Goal: Task Accomplishment & Management: Use online tool/utility

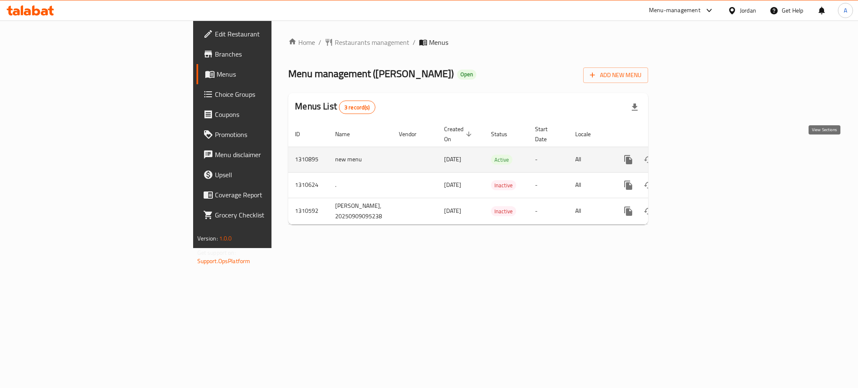
click at [694, 155] on icon "enhanced table" at bounding box center [689, 160] width 10 height 10
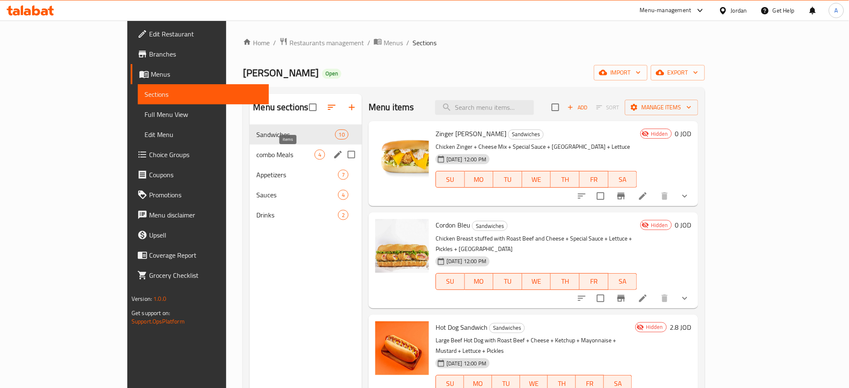
drag, startPoint x: 289, startPoint y: 154, endPoint x: 334, endPoint y: 160, distance: 45.2
click at [315, 154] on span "4" at bounding box center [320, 155] width 10 height 8
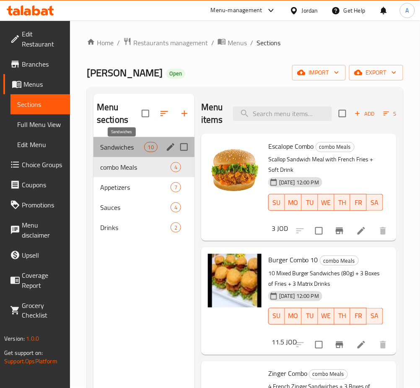
click at [124, 149] on span "Sandwiches" at bounding box center [122, 147] width 44 height 10
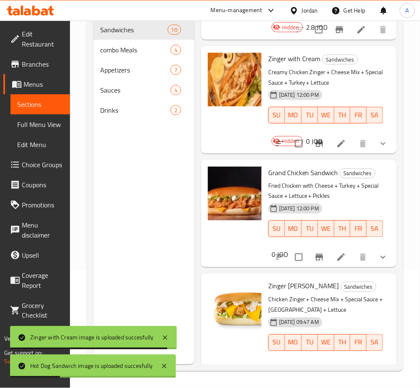
scroll to position [330, 0]
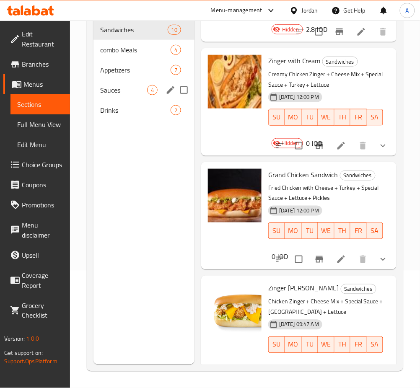
click at [133, 74] on span "Appetizers" at bounding box center [135, 70] width 70 height 10
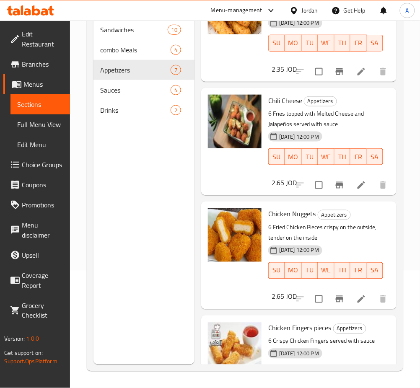
scroll to position [408, 0]
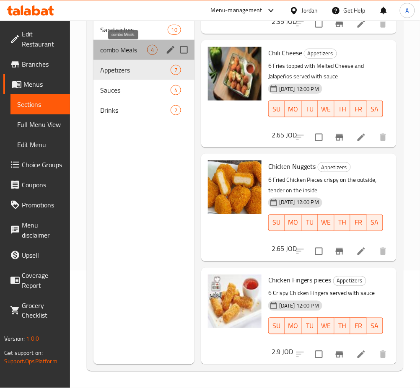
click at [117, 54] on span "combo Meals" at bounding box center [123, 50] width 47 height 10
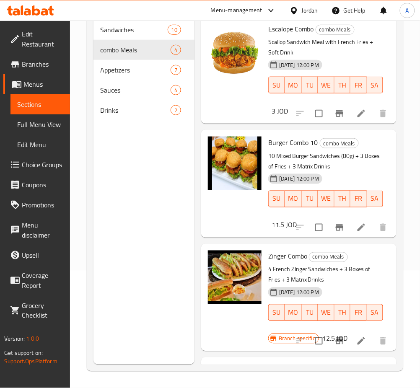
click at [357, 117] on icon at bounding box center [361, 114] width 8 height 8
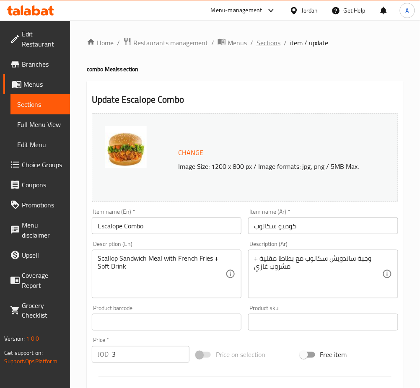
click at [278, 42] on span "Sections" at bounding box center [268, 43] width 24 height 10
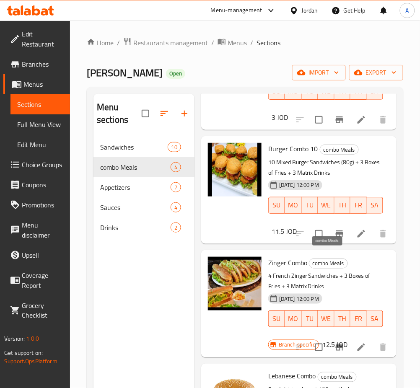
scroll to position [119, 0]
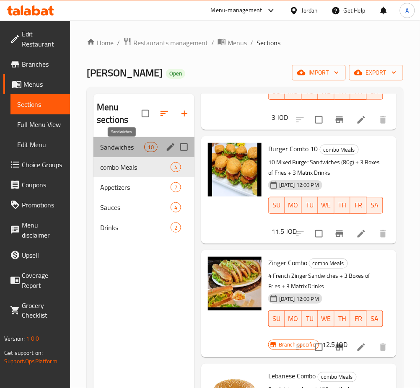
click at [121, 151] on span "Sandwiches" at bounding box center [122, 147] width 44 height 10
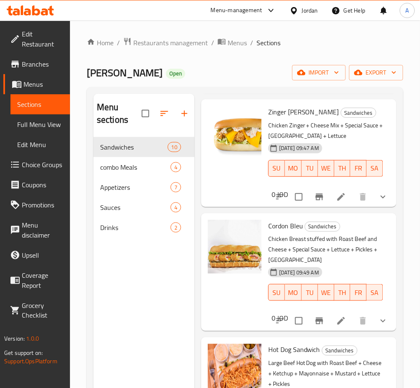
scroll to position [621, 0]
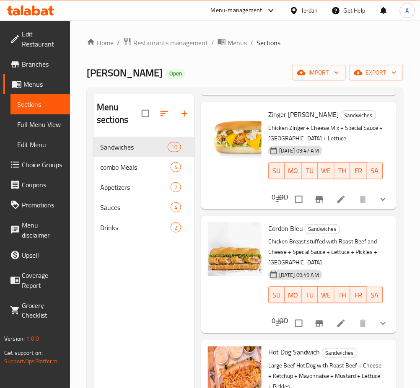
click at [336, 203] on icon at bounding box center [341, 199] width 10 height 10
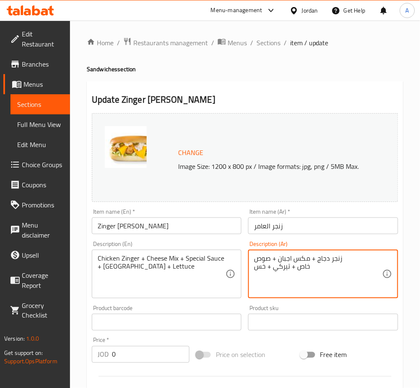
drag, startPoint x: 334, startPoint y: 281, endPoint x: 361, endPoint y: 238, distance: 50.3
type textarea "زنجر دجاج + مكس اجبان + صو"
click at [310, 266] on textarea "زنجر دجاج + مكس اجبان + صو" at bounding box center [318, 274] width 128 height 40
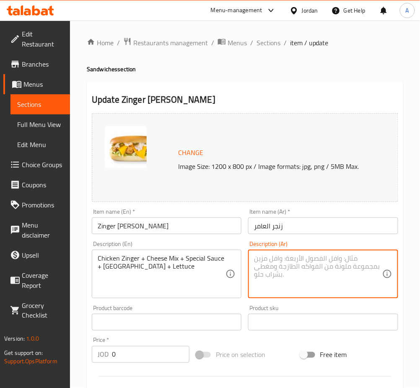
paste textarea "زنجر دجاج مقرمش مع صوص خاص + خس + جبنة + تيركي + مخلل"
type textarea "زنجر دجاج مقرمش مع صوص خاص + خس + جبنة + تيركي + مخلل"
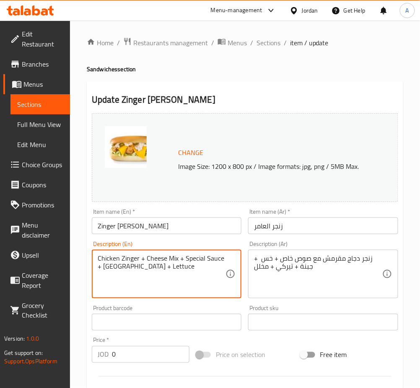
drag, startPoint x: 131, startPoint y: 238, endPoint x: 70, endPoint y: 197, distance: 72.9
paste textarea "rispy chicken zinger with special sauce + lettuce + cheese + turkey + pickles"
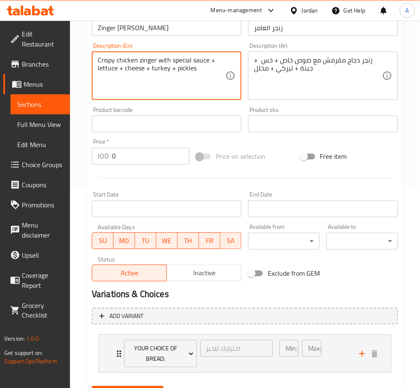
scroll to position [240, 0]
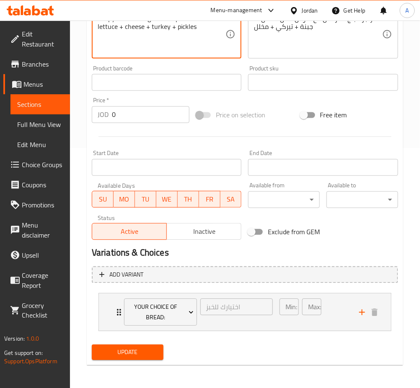
type textarea "Crispy chicken zinger with special sauce + lettuce + cheese + turkey + pickles"
click at [140, 343] on div "Update" at bounding box center [127, 352] width 78 height 22
click at [141, 349] on span "Update" at bounding box center [127, 352] width 58 height 10
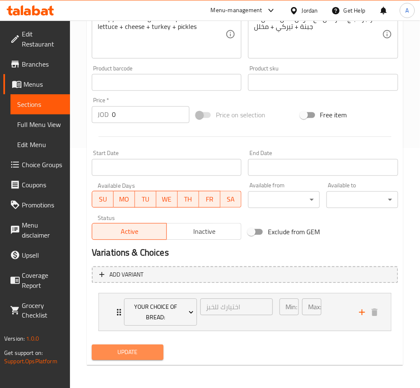
drag, startPoint x: 128, startPoint y: 359, endPoint x: 162, endPoint y: 317, distance: 53.3
click at [128, 359] on button "Update" at bounding box center [128, 353] width 72 height 16
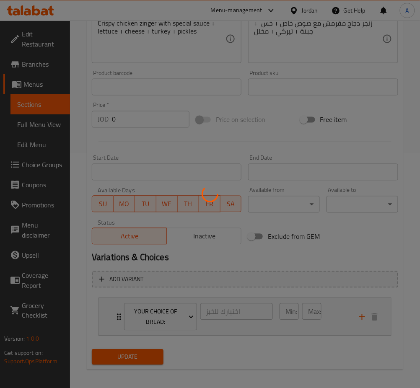
scroll to position [0, 0]
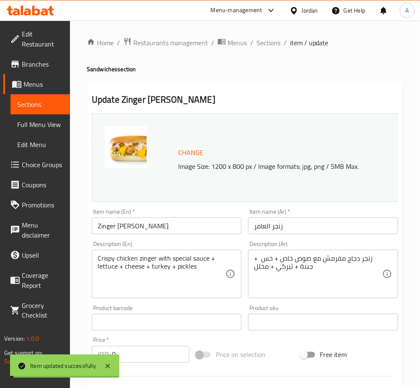
click at [236, 13] on div "Menu-management" at bounding box center [237, 10] width 52 height 10
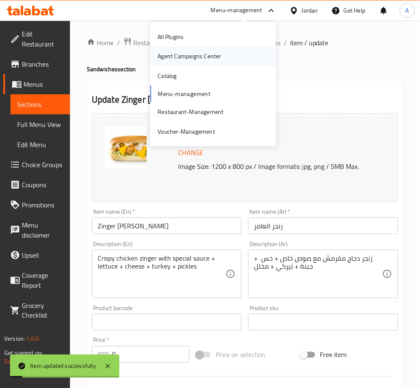
click at [227, 51] on div "Agent Campaigns Center" at bounding box center [213, 56] width 126 height 19
